Goal: Information Seeking & Learning: Learn about a topic

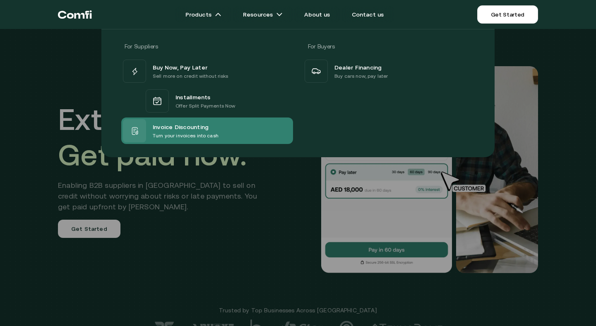
click at [188, 130] on span "Invoice Discounting" at bounding box center [181, 127] width 56 height 10
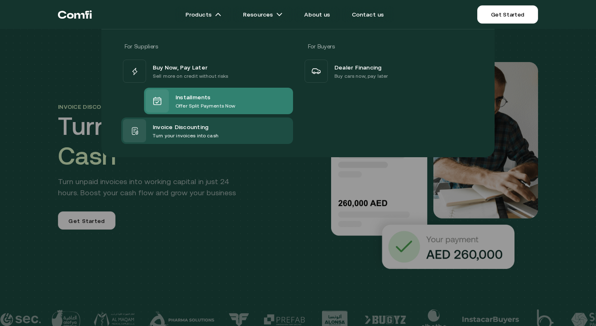
click at [191, 101] on span "Installments" at bounding box center [193, 97] width 35 height 10
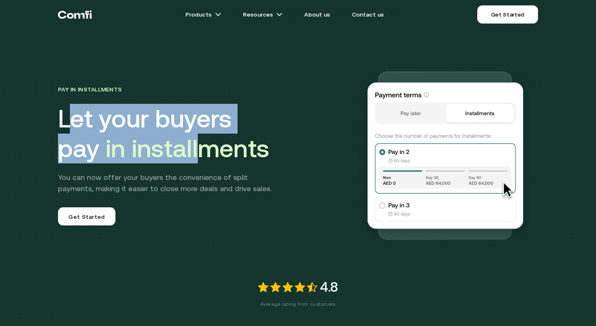
drag, startPoint x: 65, startPoint y: 118, endPoint x: 195, endPoint y: 158, distance: 135.6
click at [195, 158] on h1 "Let your buyers pay in installments" at bounding box center [199, 134] width 282 height 60
click at [205, 161] on span "in installments" at bounding box center [188, 148] width 164 height 29
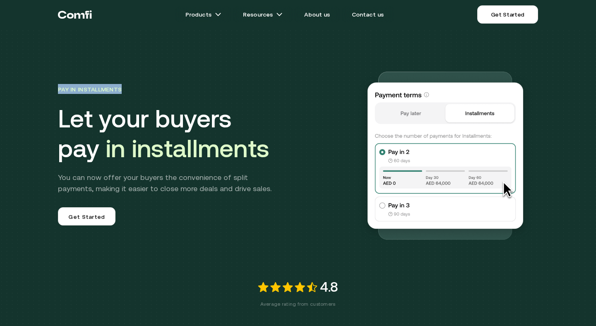
drag, startPoint x: 59, startPoint y: 88, endPoint x: 125, endPoint y: 88, distance: 65.4
click at [125, 88] on div "Pay in Installments Let your buyers pay in installments You can now offer your …" at bounding box center [199, 155] width 282 height 142
click at [128, 125] on h1 "Let your buyers pay in installments" at bounding box center [199, 134] width 282 height 60
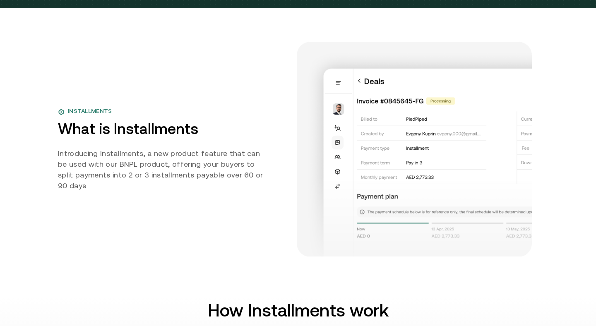
scroll to position [355, 0]
